Goal: Find specific page/section: Find specific page/section

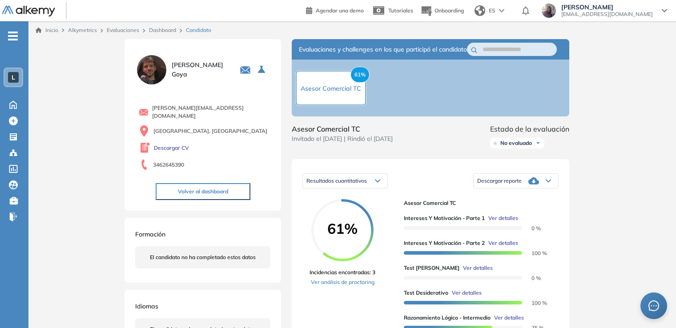
click at [194, 185] on button "Volver al dashboard" at bounding box center [203, 191] width 95 height 17
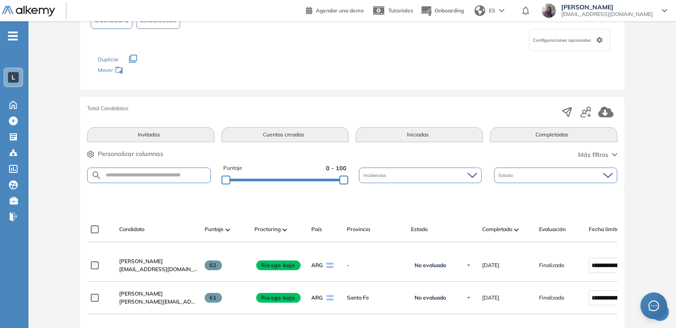
scroll to position [89, 0]
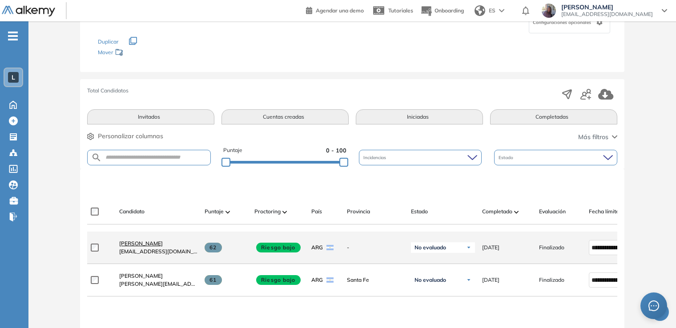
click at [156, 247] on span "[PERSON_NAME]" at bounding box center [141, 243] width 44 height 7
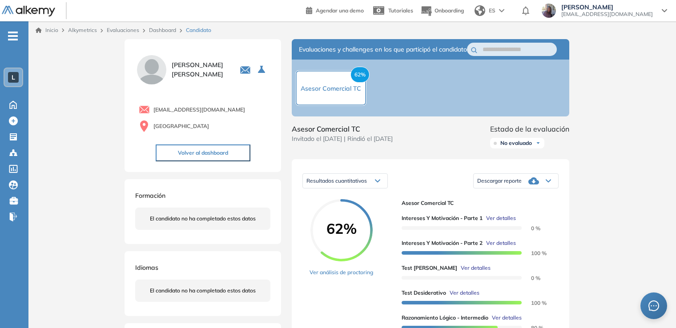
click at [213, 156] on button "Volver al dashboard" at bounding box center [203, 153] width 95 height 17
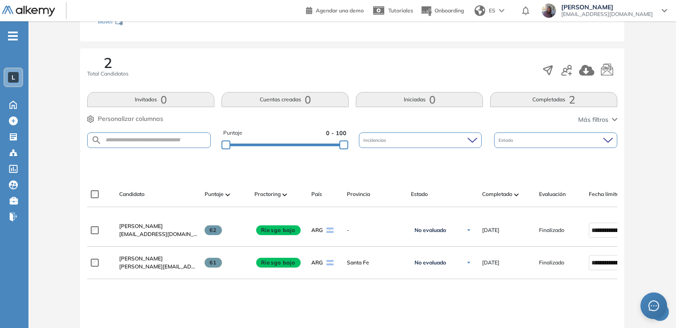
scroll to position [142, 0]
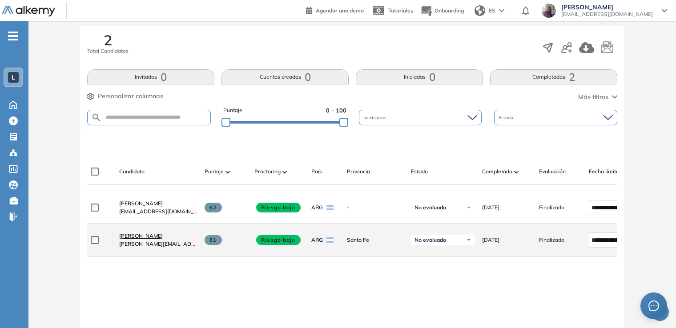
click at [125, 237] on span "[PERSON_NAME]" at bounding box center [141, 236] width 44 height 7
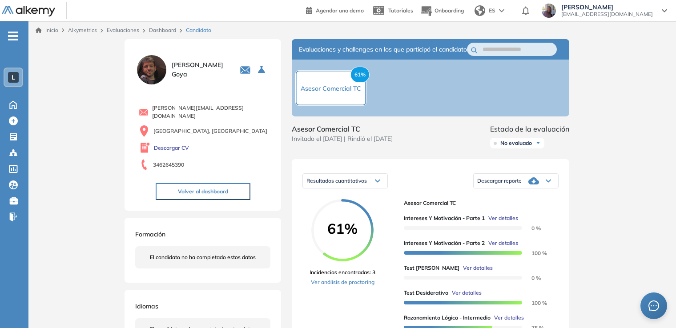
click at [206, 184] on button "Volver al dashboard" at bounding box center [203, 191] width 95 height 17
